Goal: Book appointment/travel/reservation

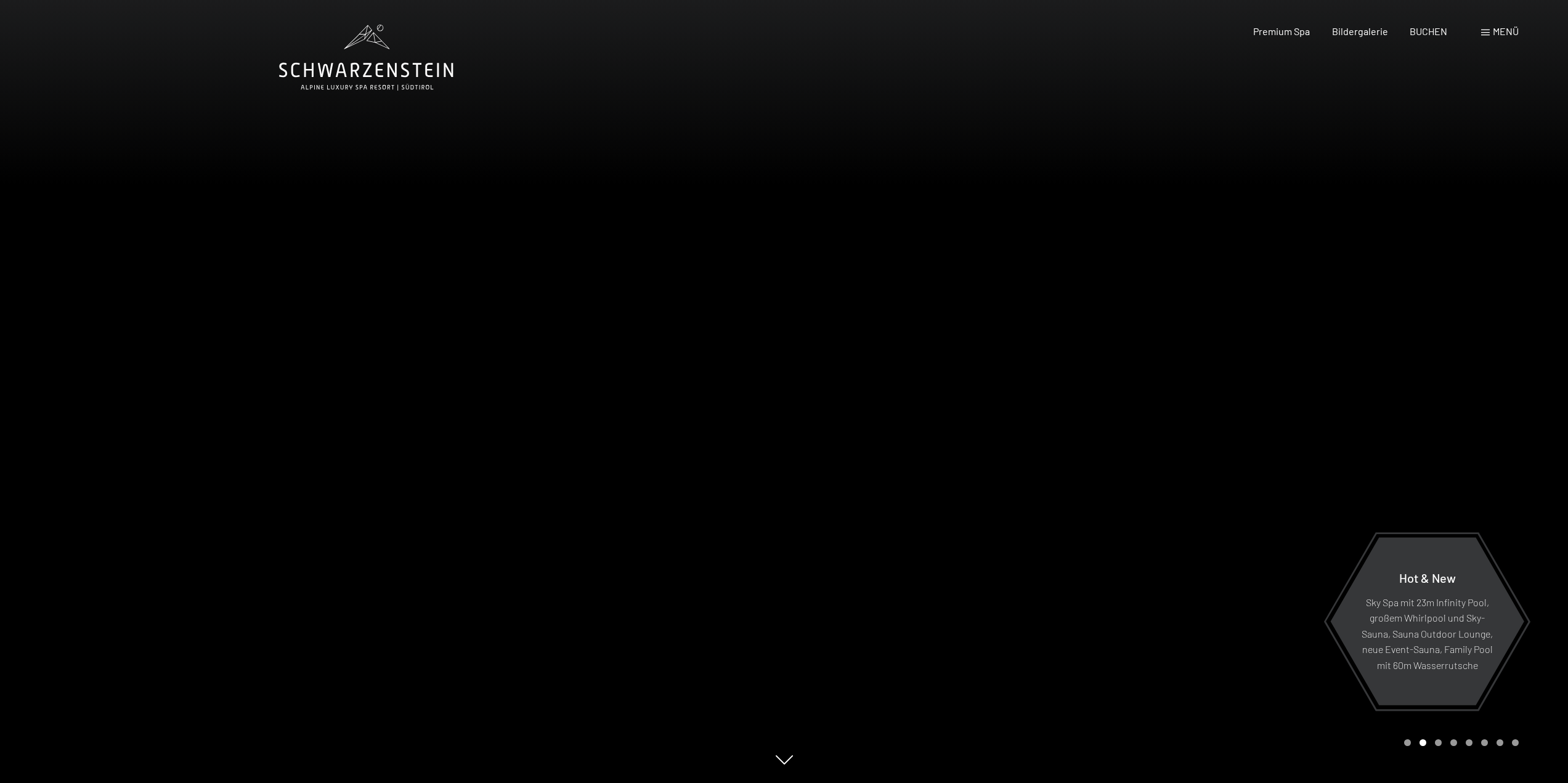
click at [1505, 35] on span "Menü" at bounding box center [1505, 31] width 26 height 12
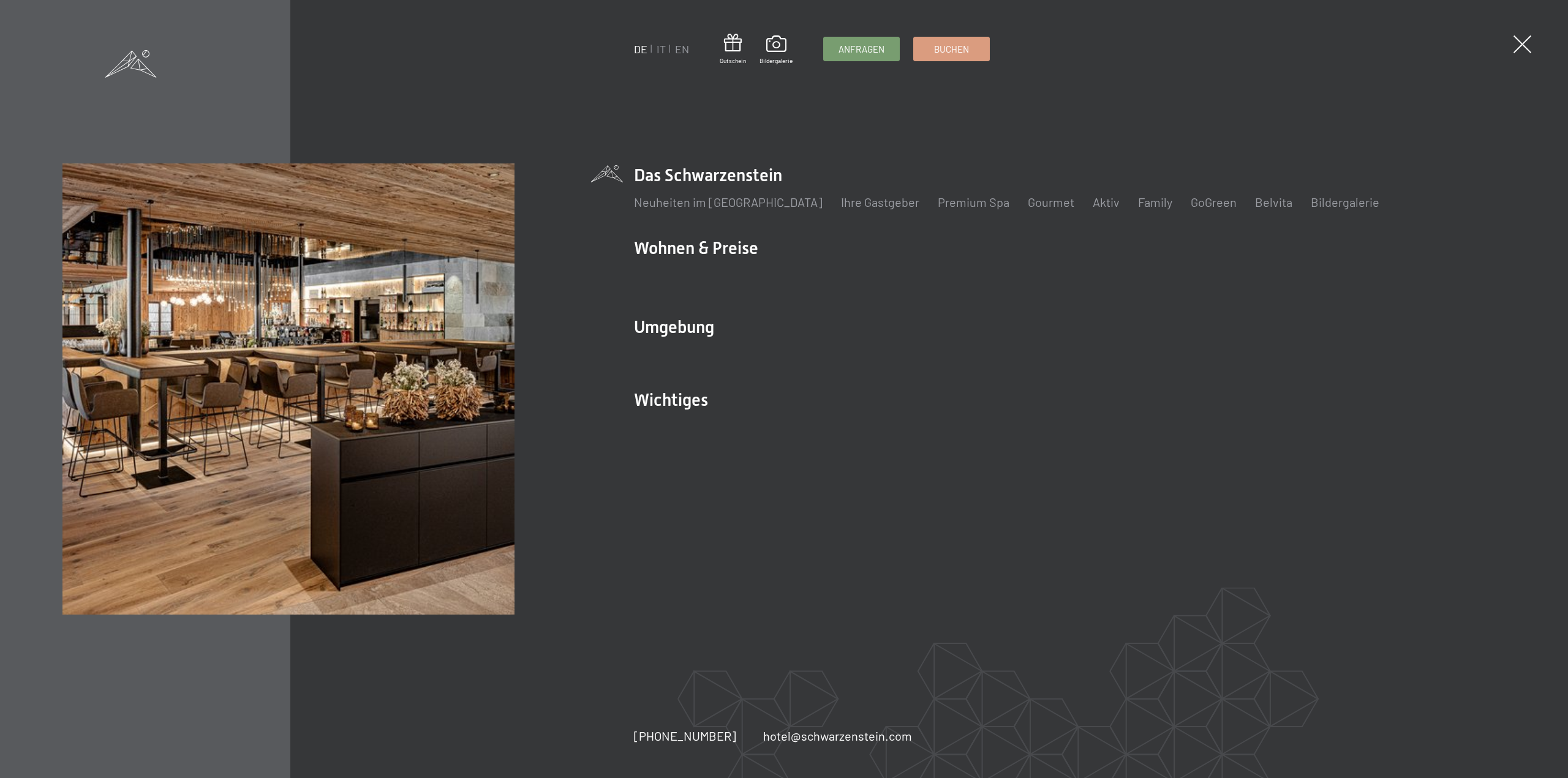
click at [302, 29] on img at bounding box center [151, 151] width 302 height 302
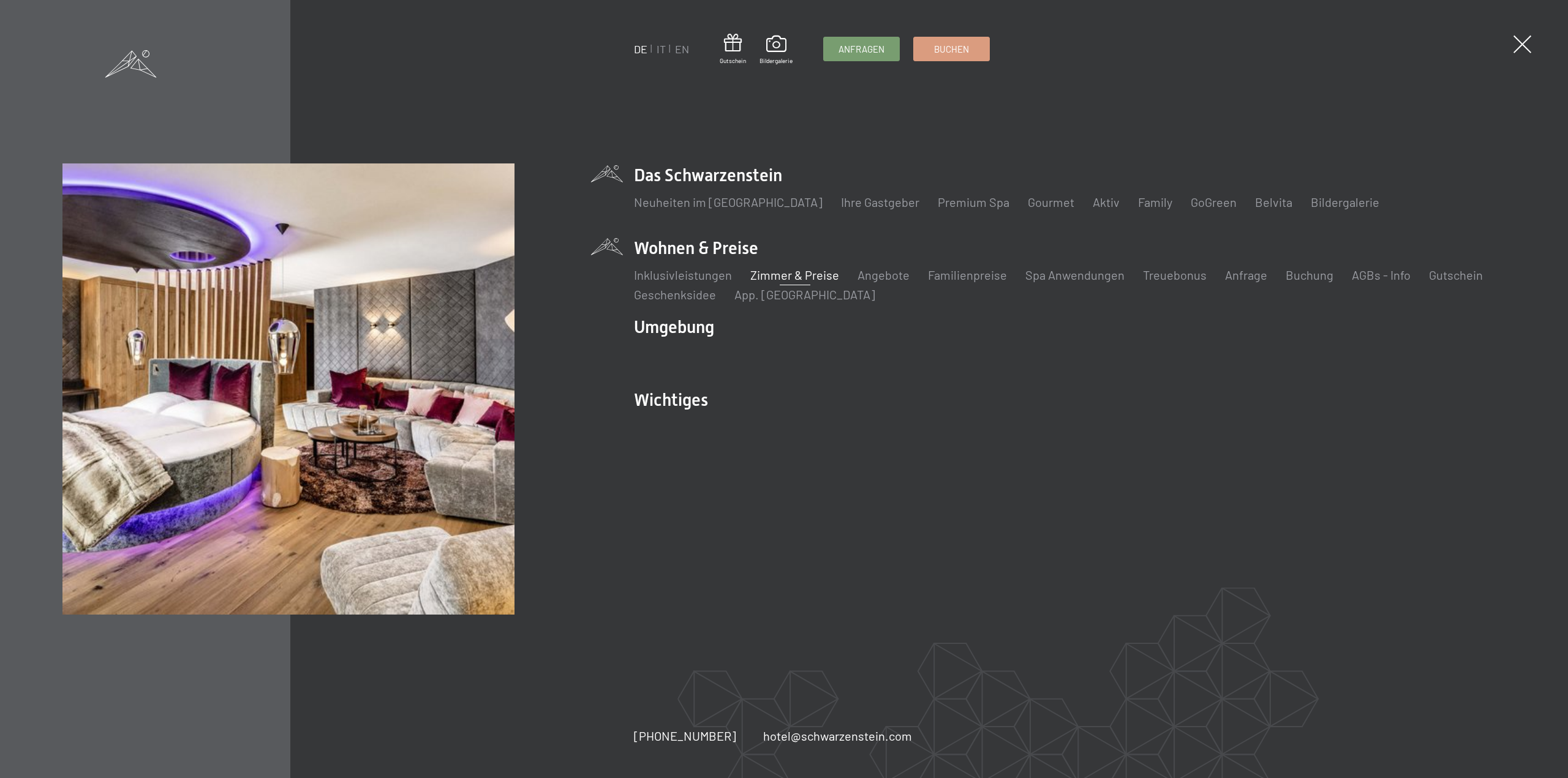
click at [775, 280] on link "Zimmer & Preise" at bounding box center [794, 275] width 89 height 15
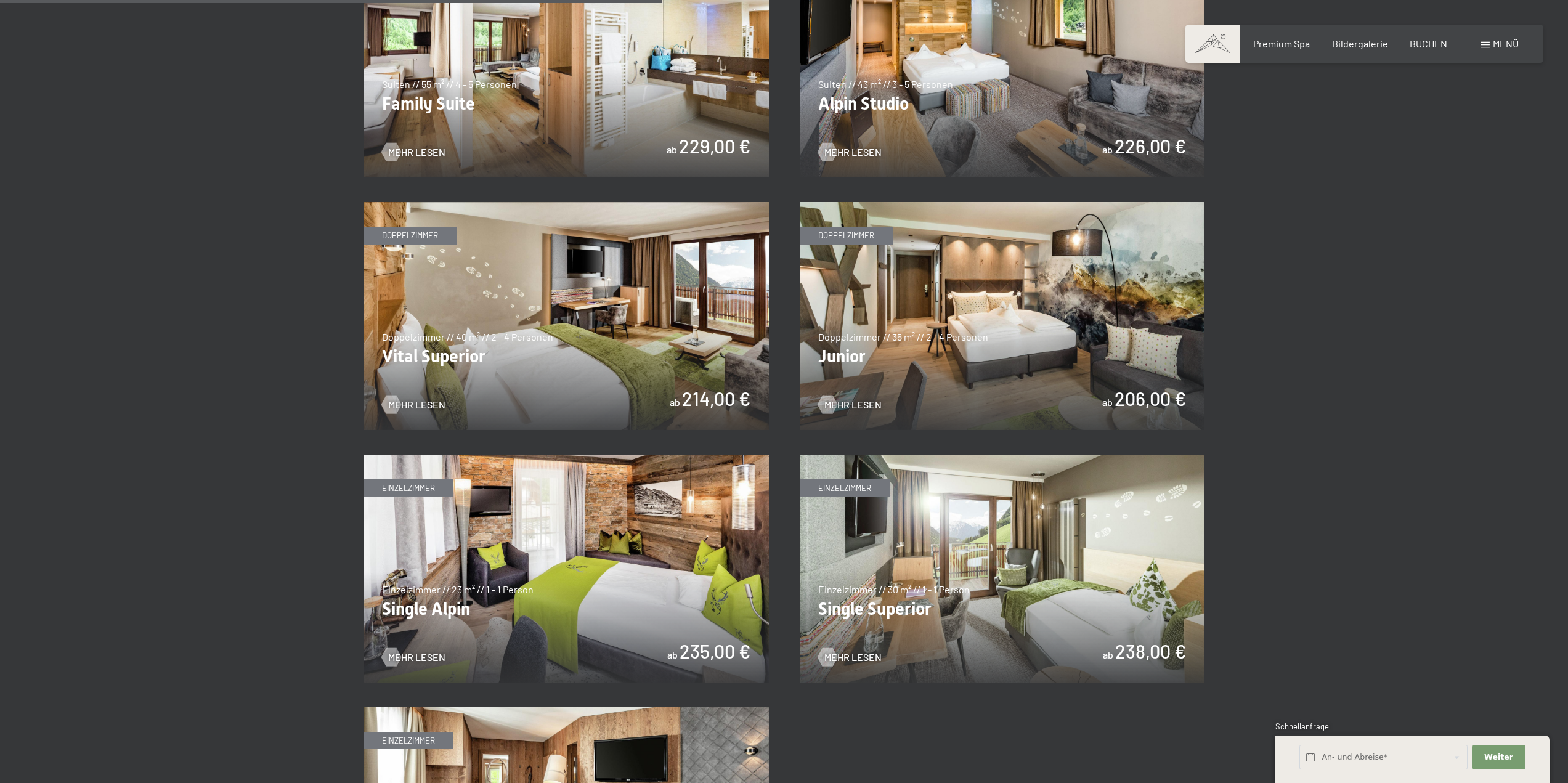
scroll to position [1725, 0]
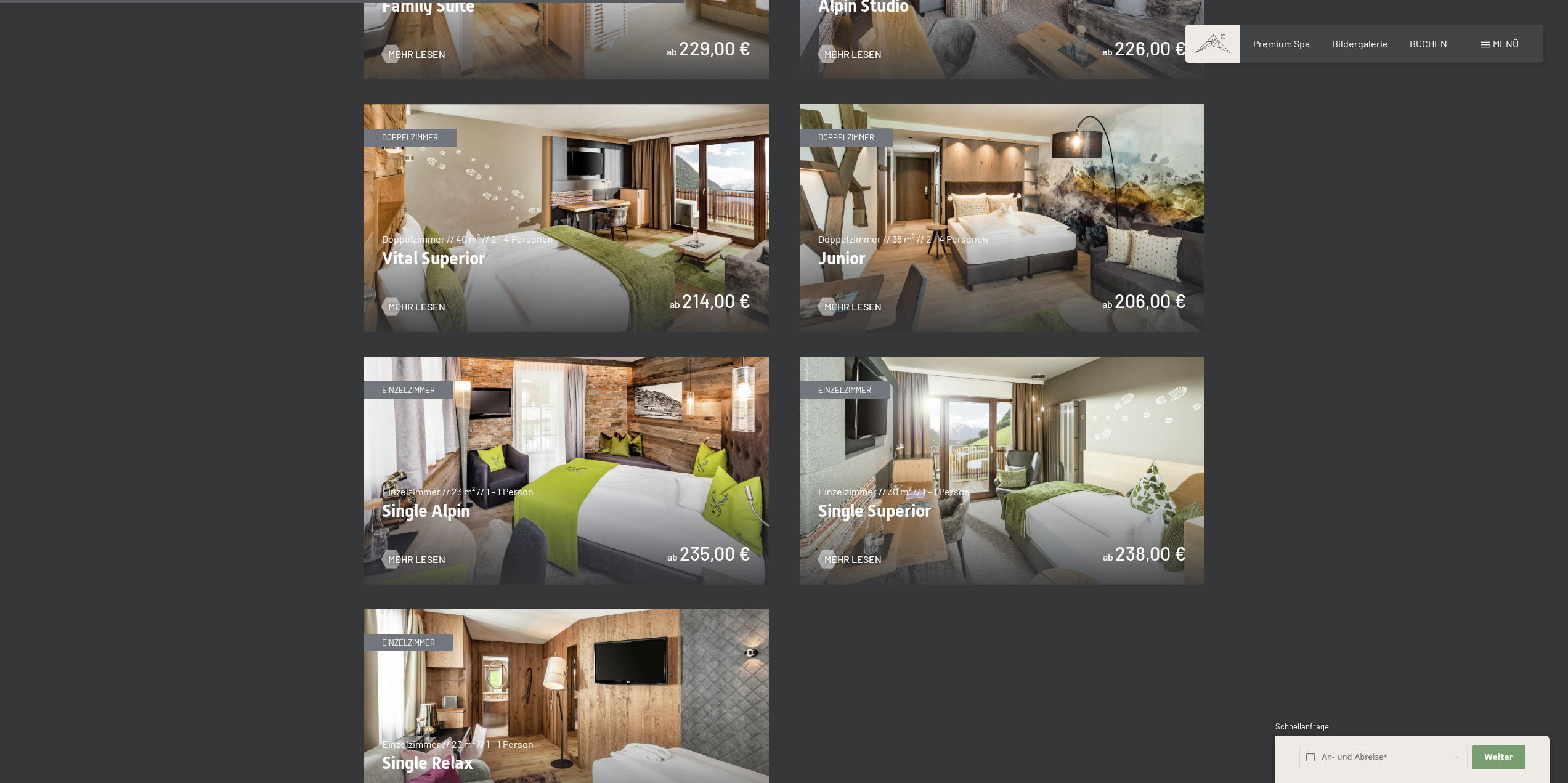
click at [1142, 300] on img at bounding box center [1002, 218] width 405 height 228
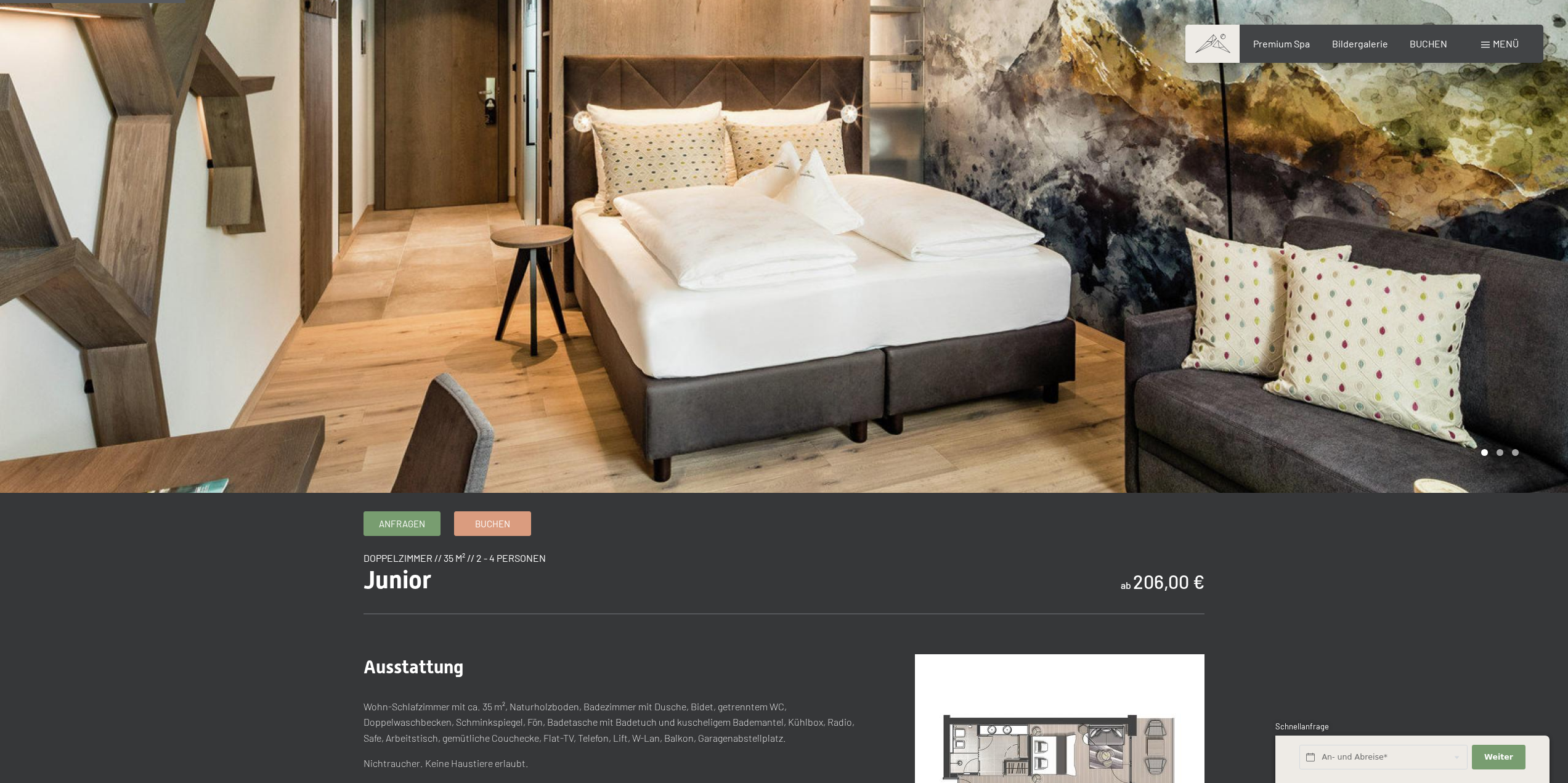
scroll to position [62, 0]
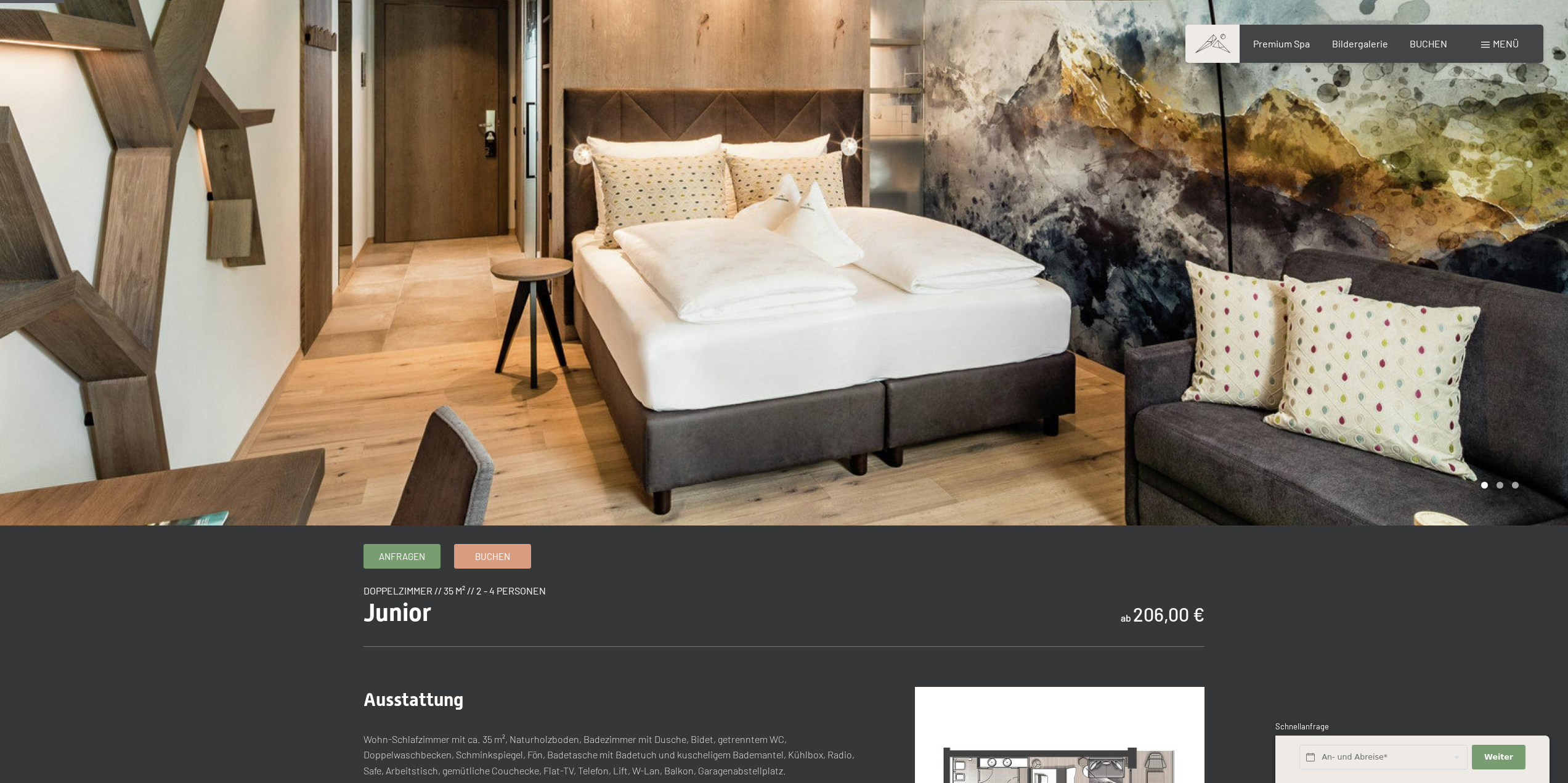
click at [1540, 283] on div at bounding box center [1176, 231] width 784 height 587
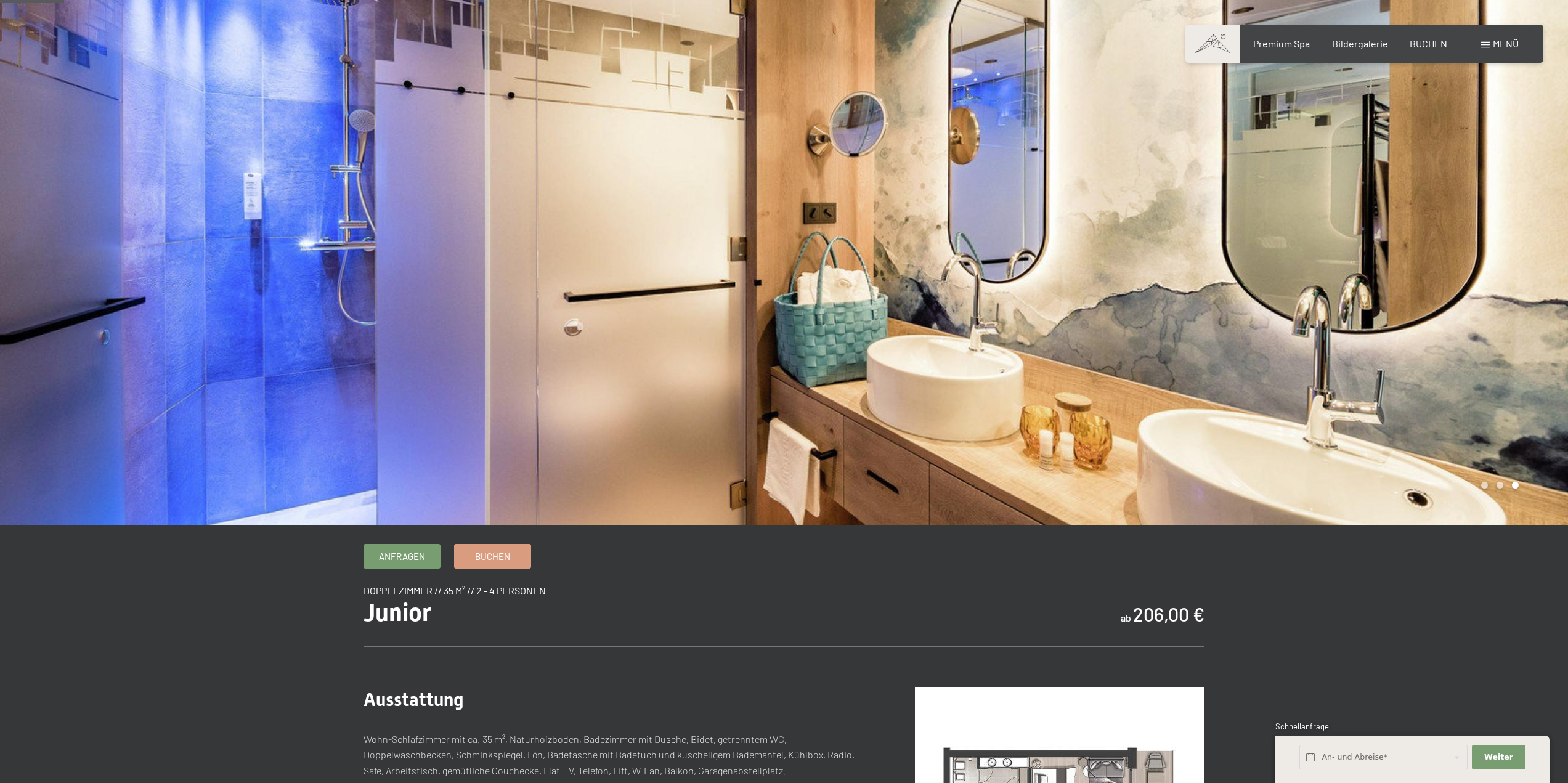
click at [1540, 283] on div at bounding box center [1176, 231] width 784 height 587
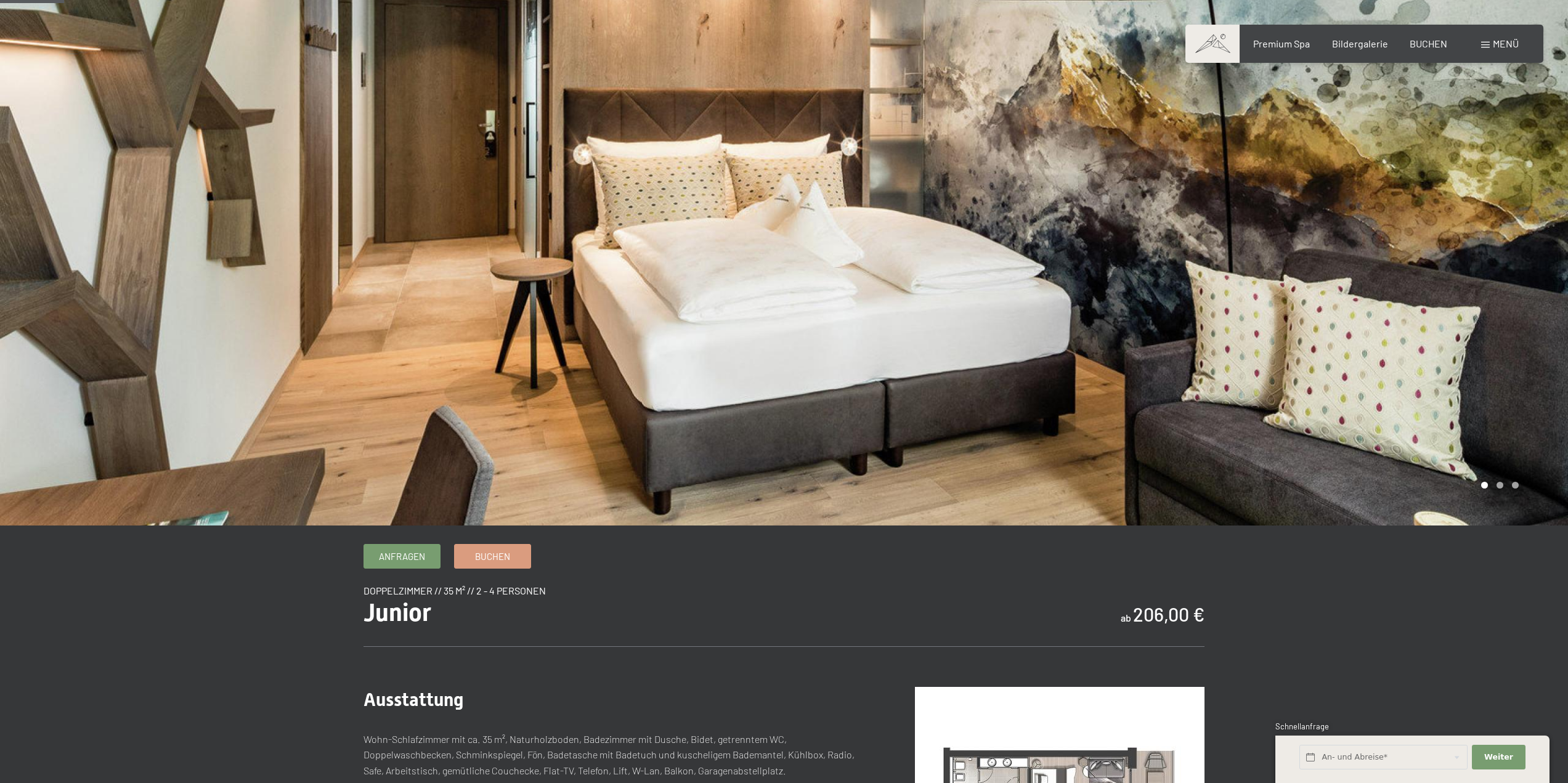
click at [1540, 283] on div at bounding box center [1176, 231] width 784 height 587
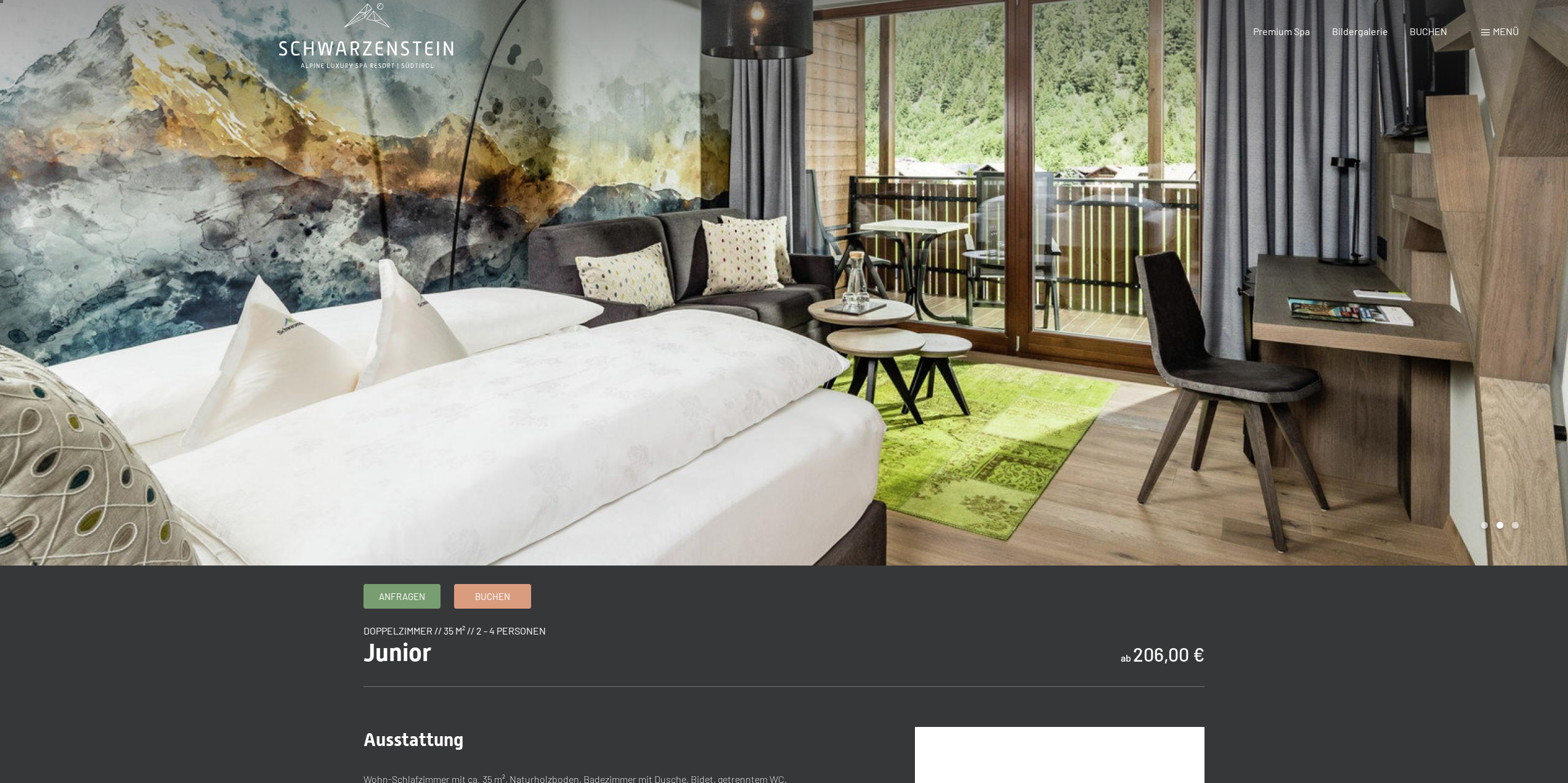
scroll to position [0, 0]
